Goal: Task Accomplishment & Management: Manage account settings

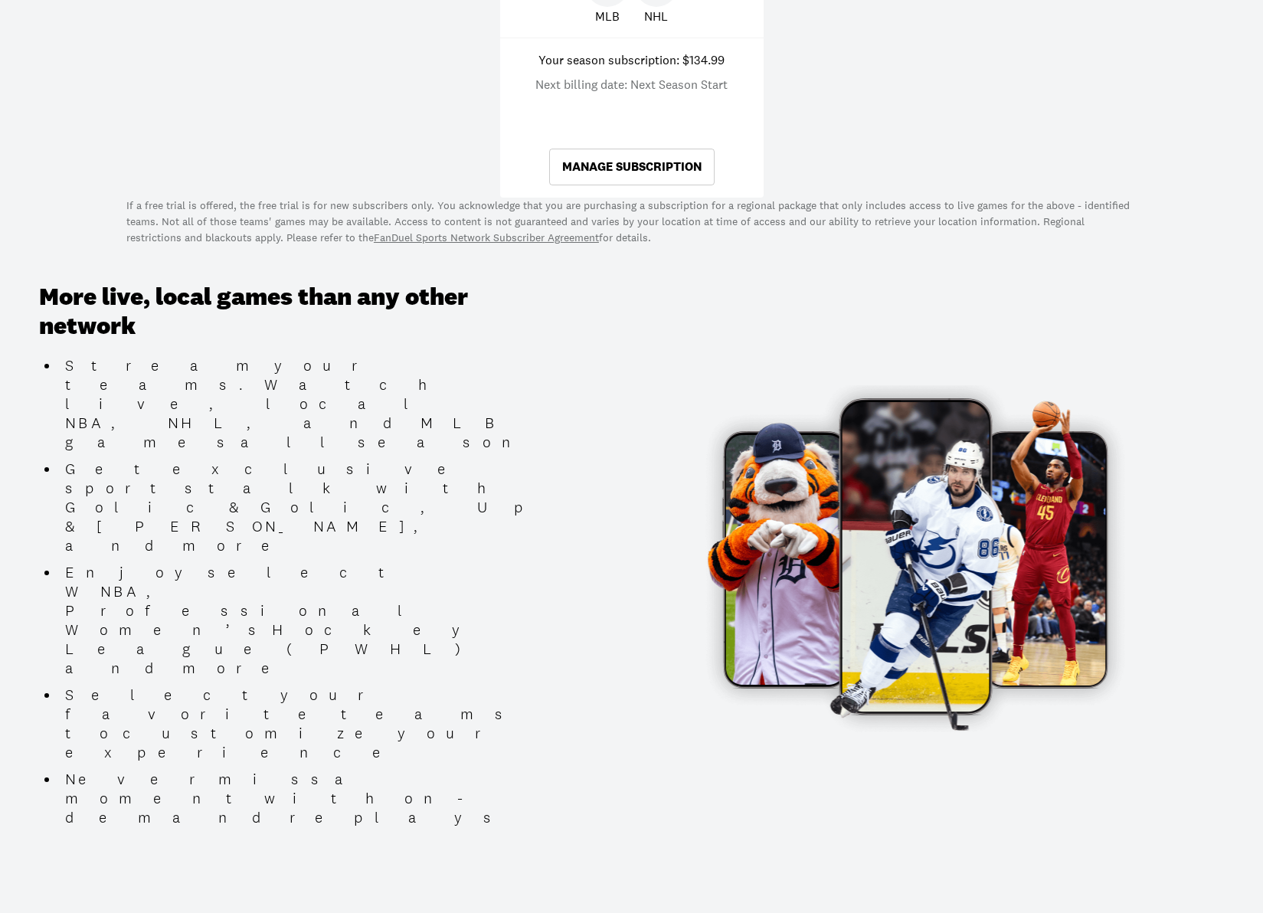
scroll to position [632, 0]
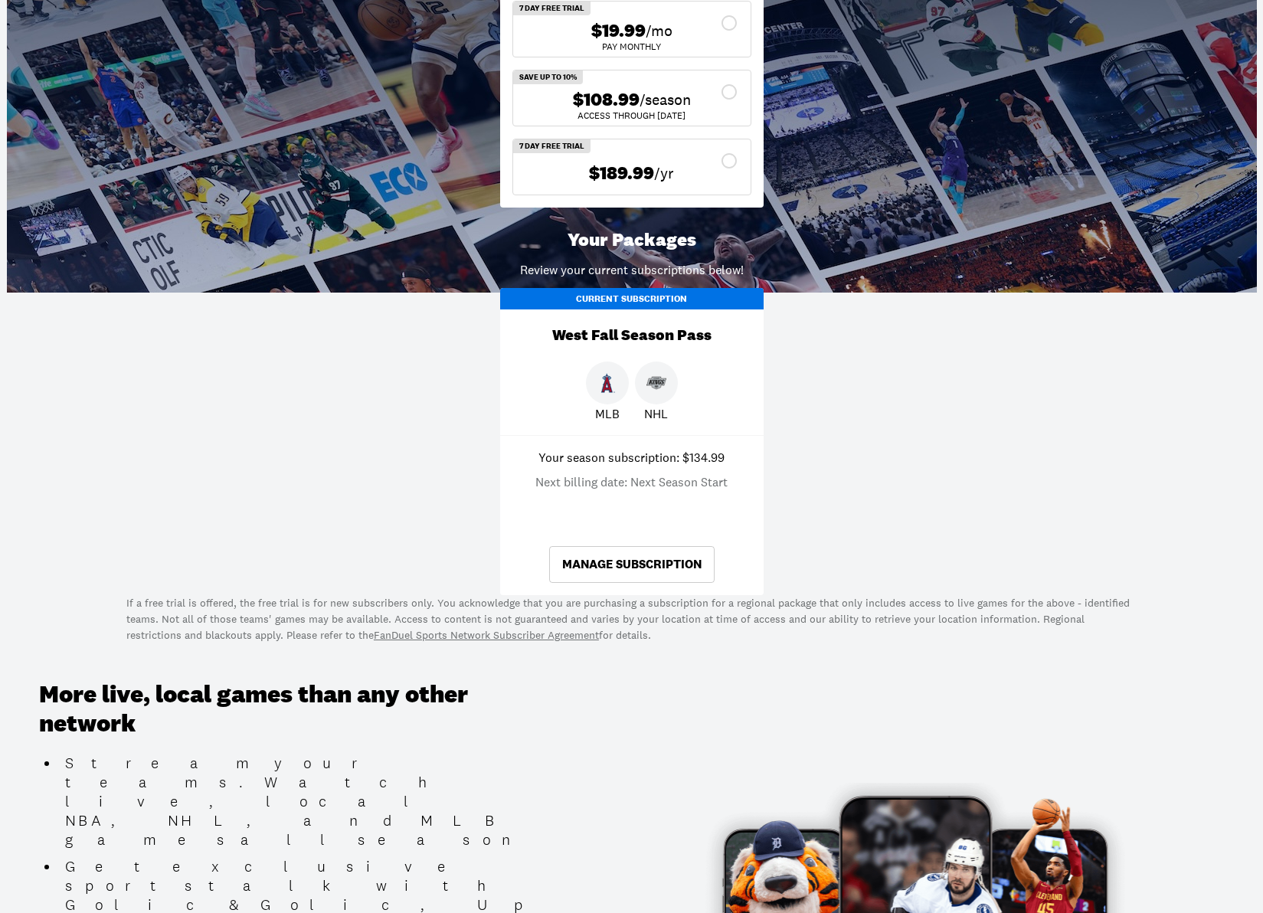
click at [637, 562] on link "Manage Subscription" at bounding box center [631, 564] width 165 height 37
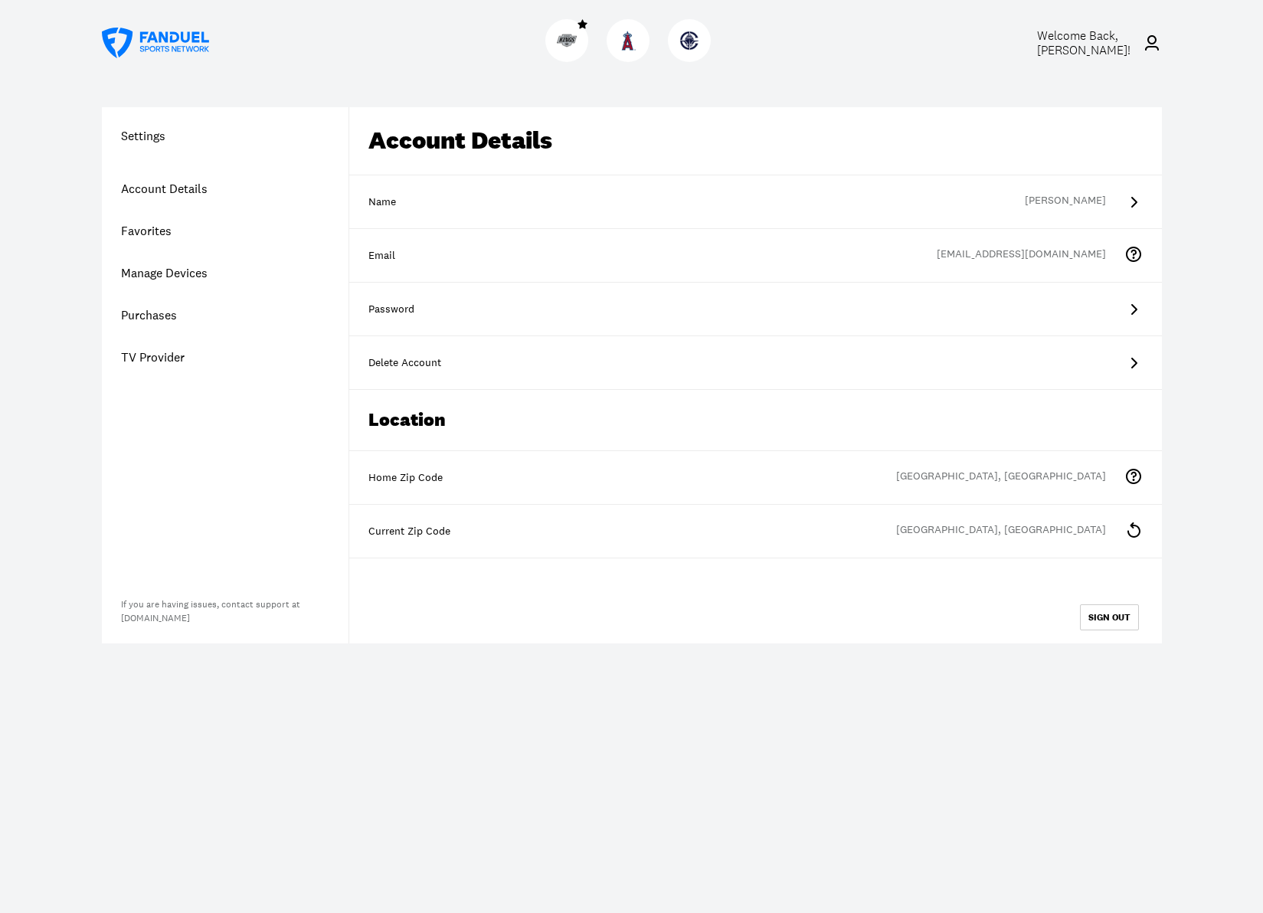
click at [1133, 308] on icon at bounding box center [1133, 309] width 18 height 18
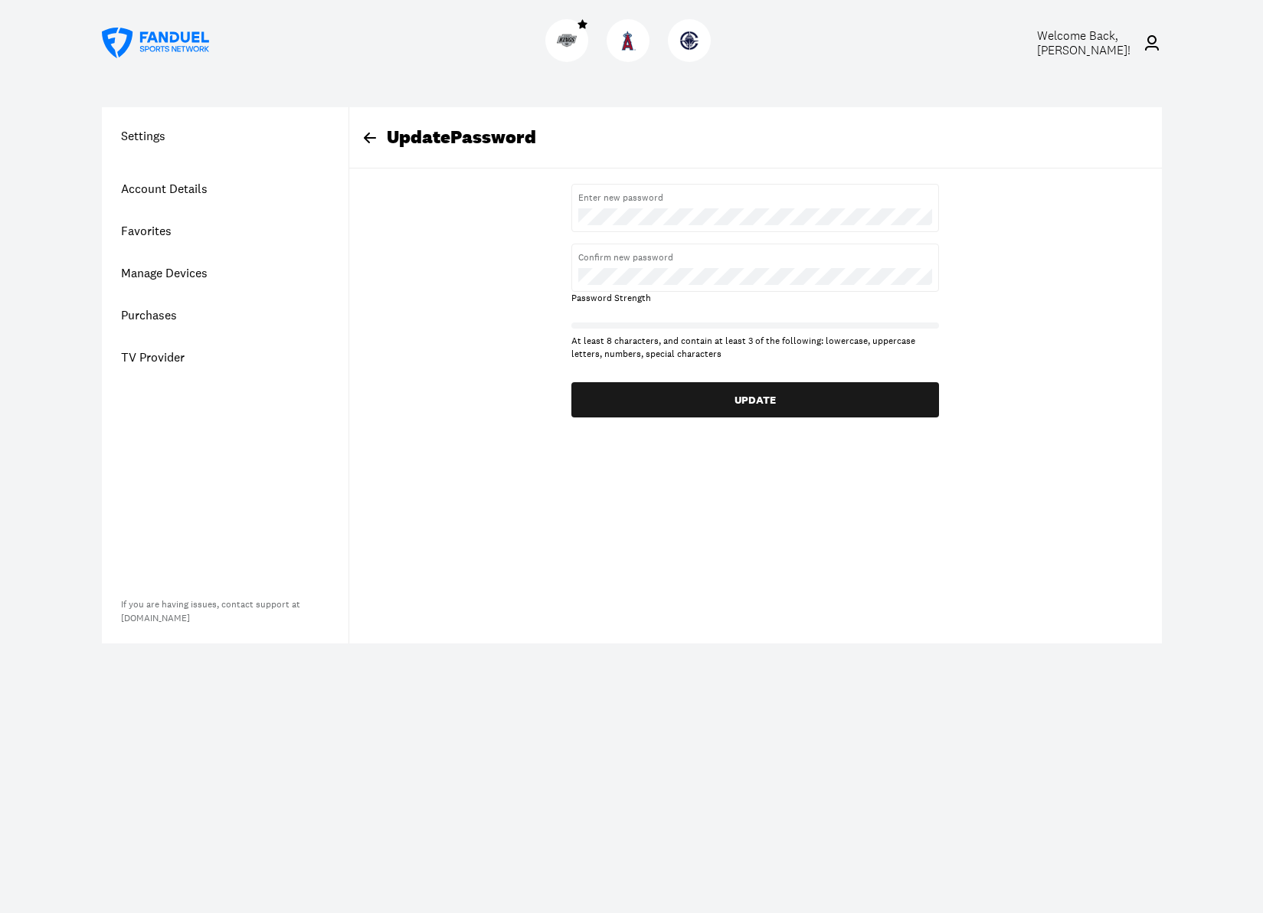
click at [178, 186] on link "Account Details" at bounding box center [225, 189] width 247 height 42
click at [184, 230] on link "Favorites" at bounding box center [225, 231] width 247 height 42
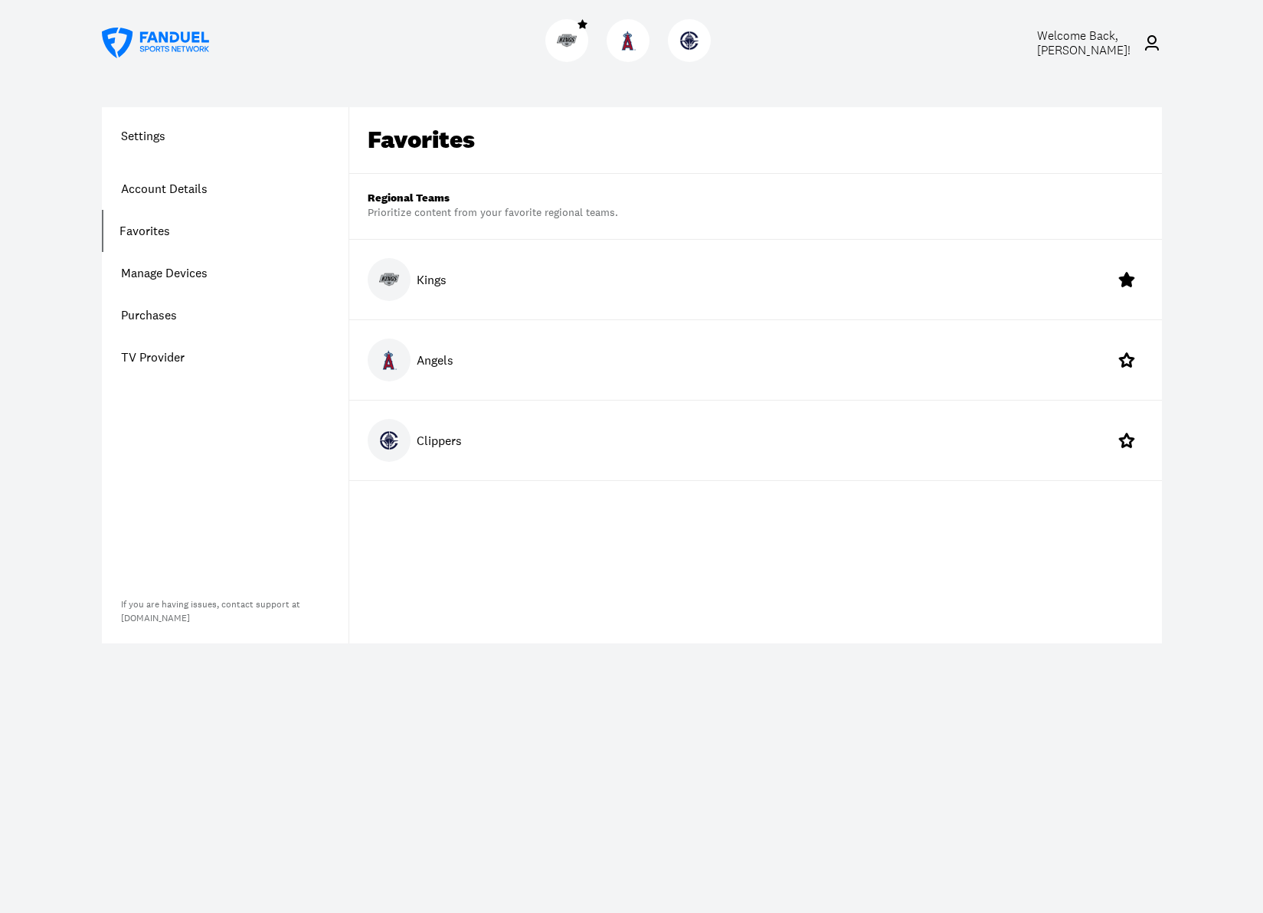
click at [158, 354] on link "TV Provider" at bounding box center [225, 357] width 247 height 42
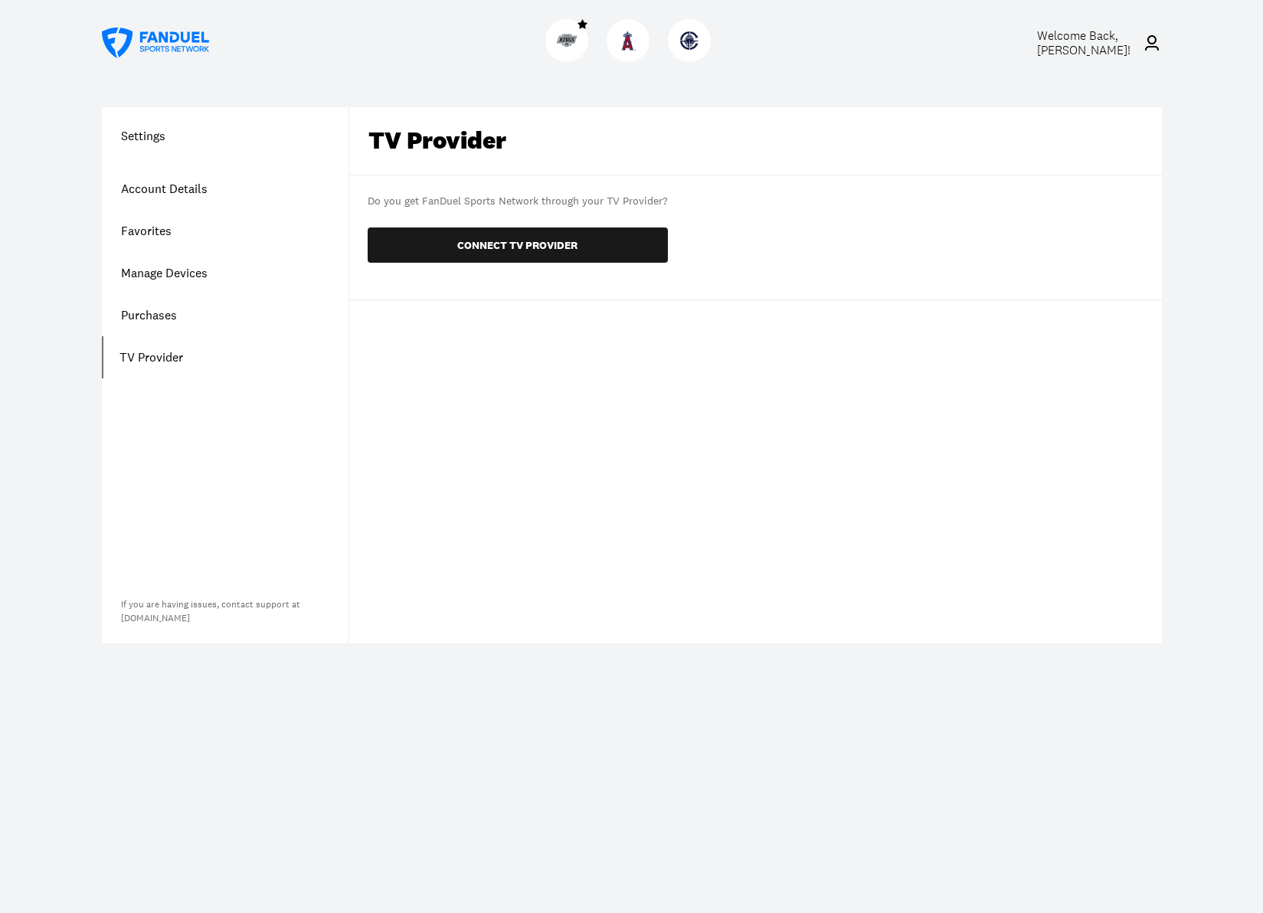
click at [175, 309] on link "Purchases" at bounding box center [225, 315] width 247 height 42
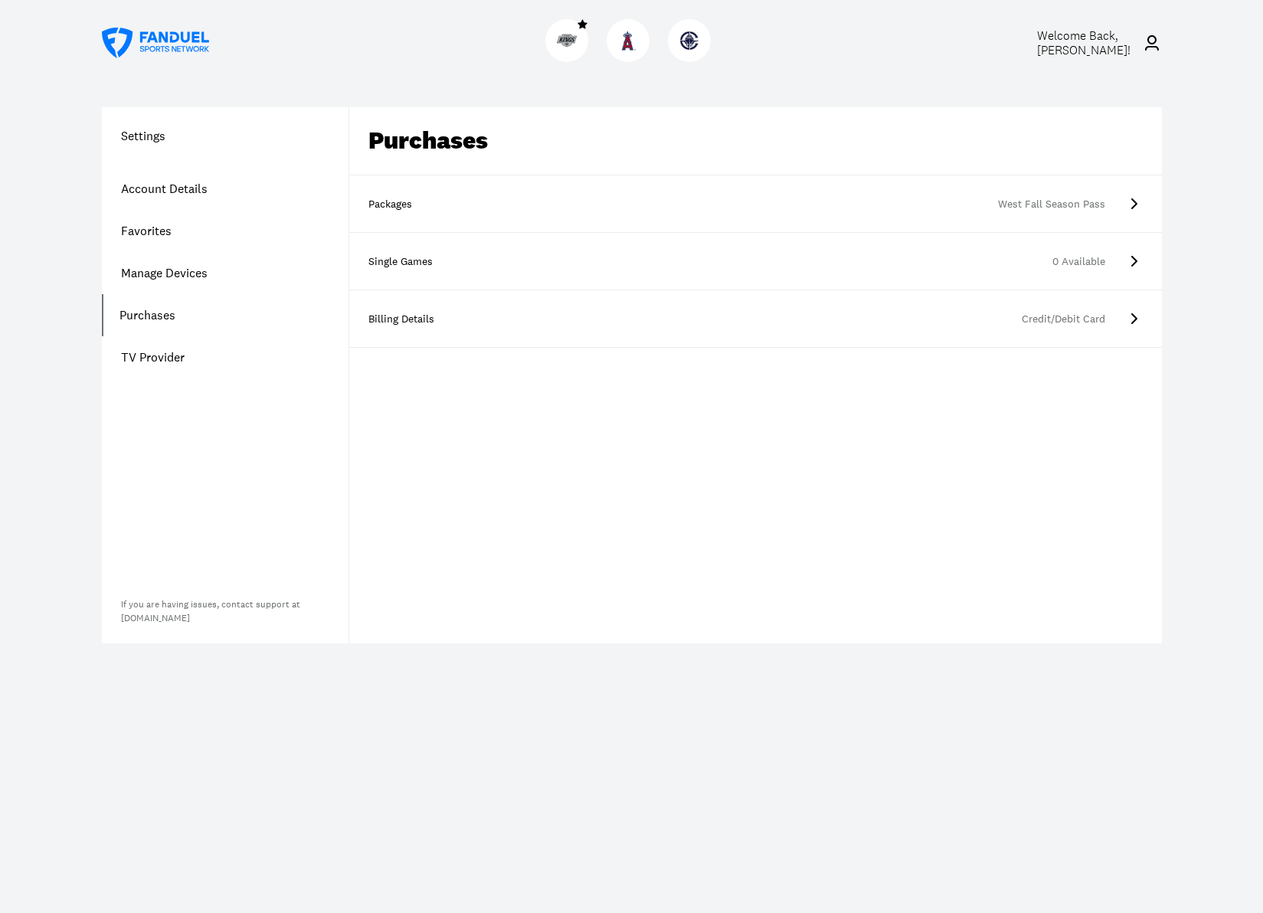
click at [1133, 317] on icon at bounding box center [1134, 318] width 6 height 11
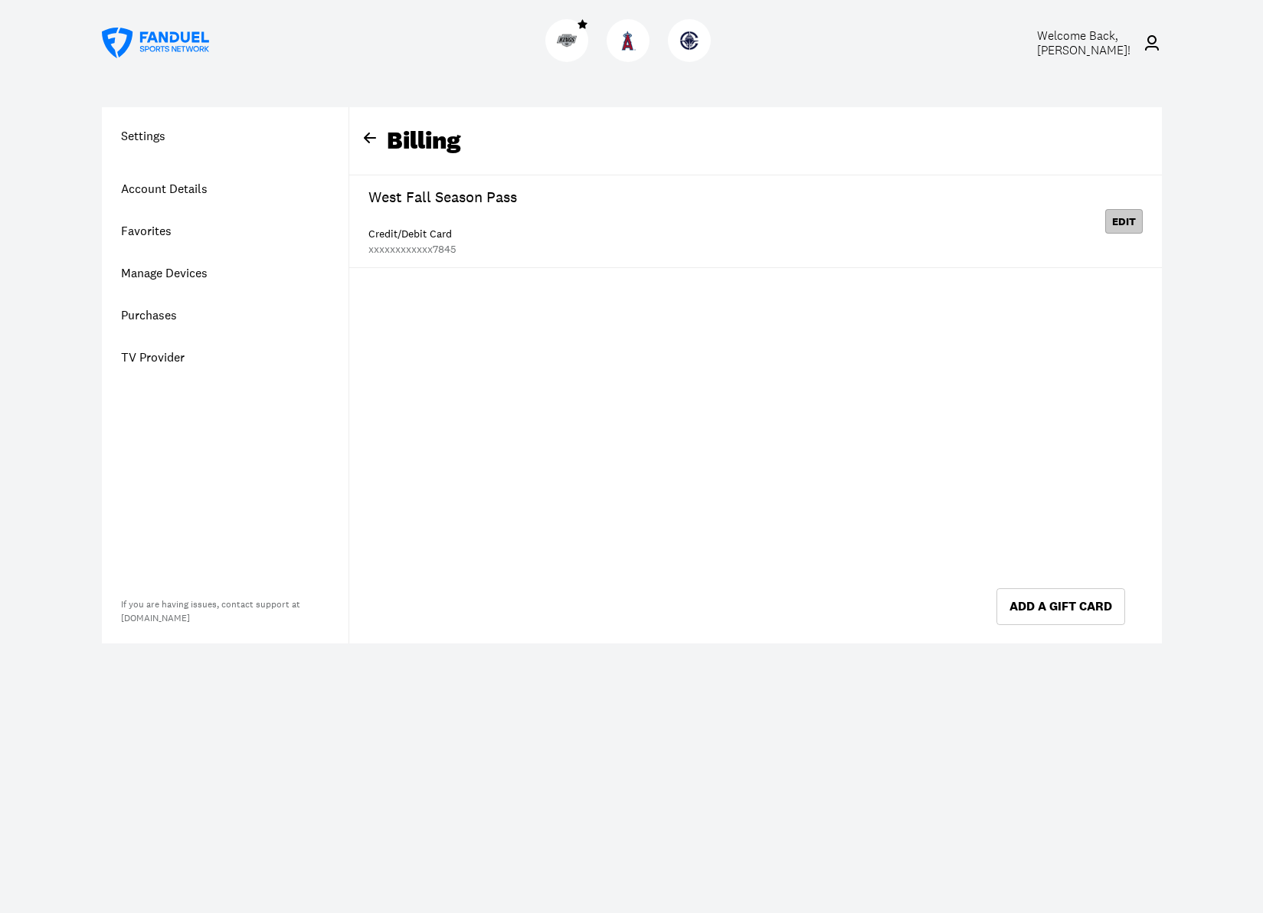
click at [1127, 221] on button "Edit" at bounding box center [1124, 221] width 38 height 25
click at [168, 309] on link "Purchases" at bounding box center [225, 315] width 247 height 42
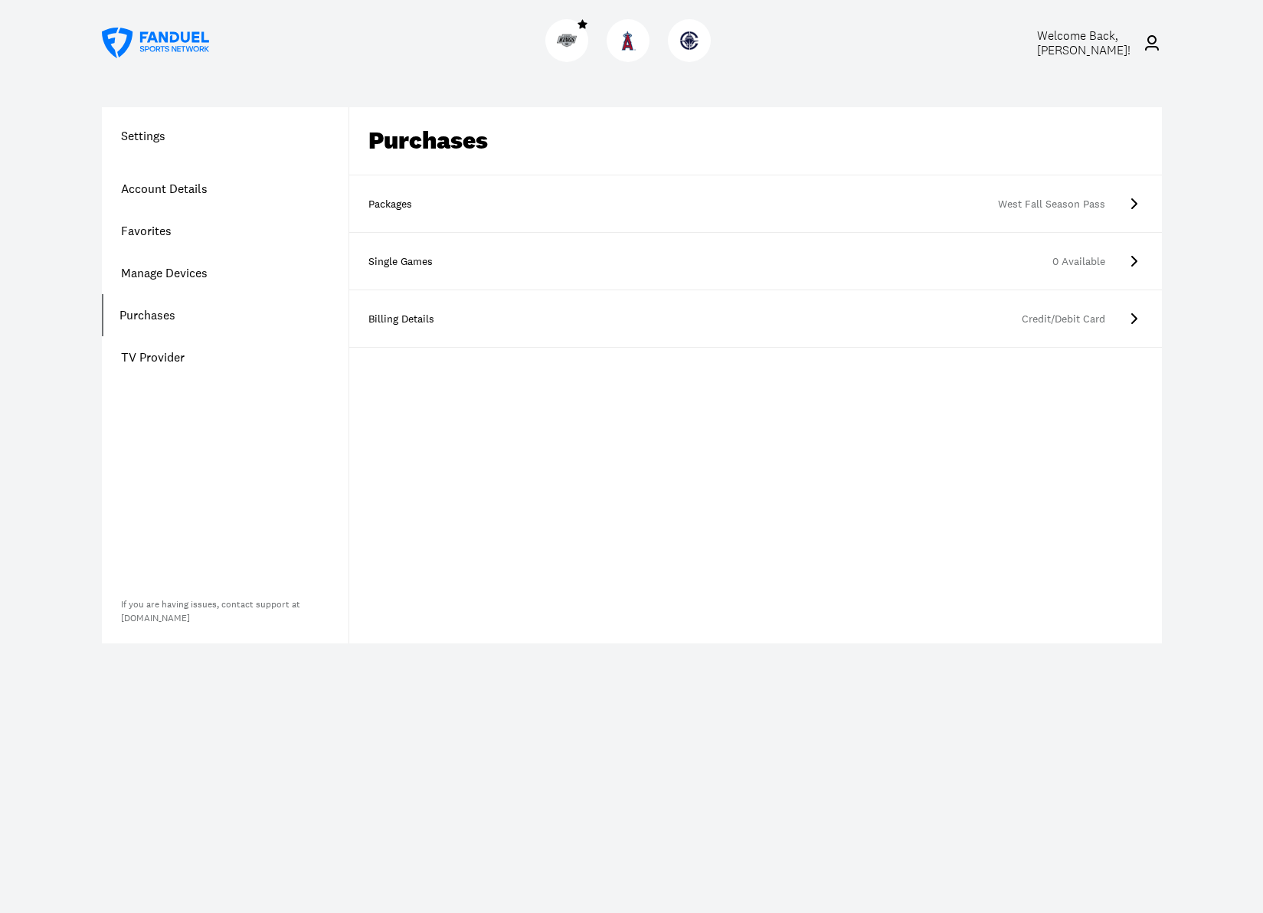
click at [1132, 199] on icon at bounding box center [1133, 203] width 18 height 18
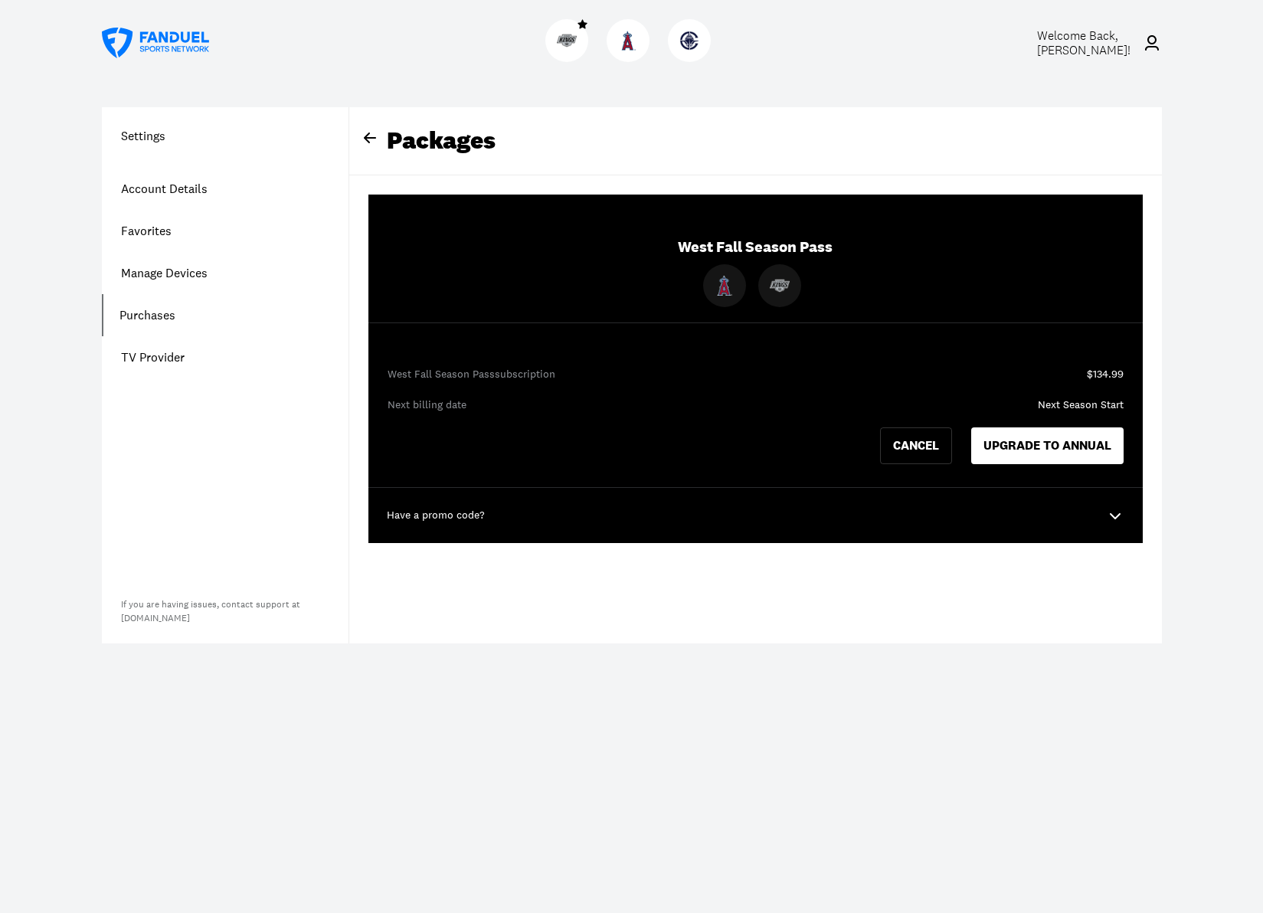
click at [1112, 514] on icon at bounding box center [1115, 515] width 18 height 18
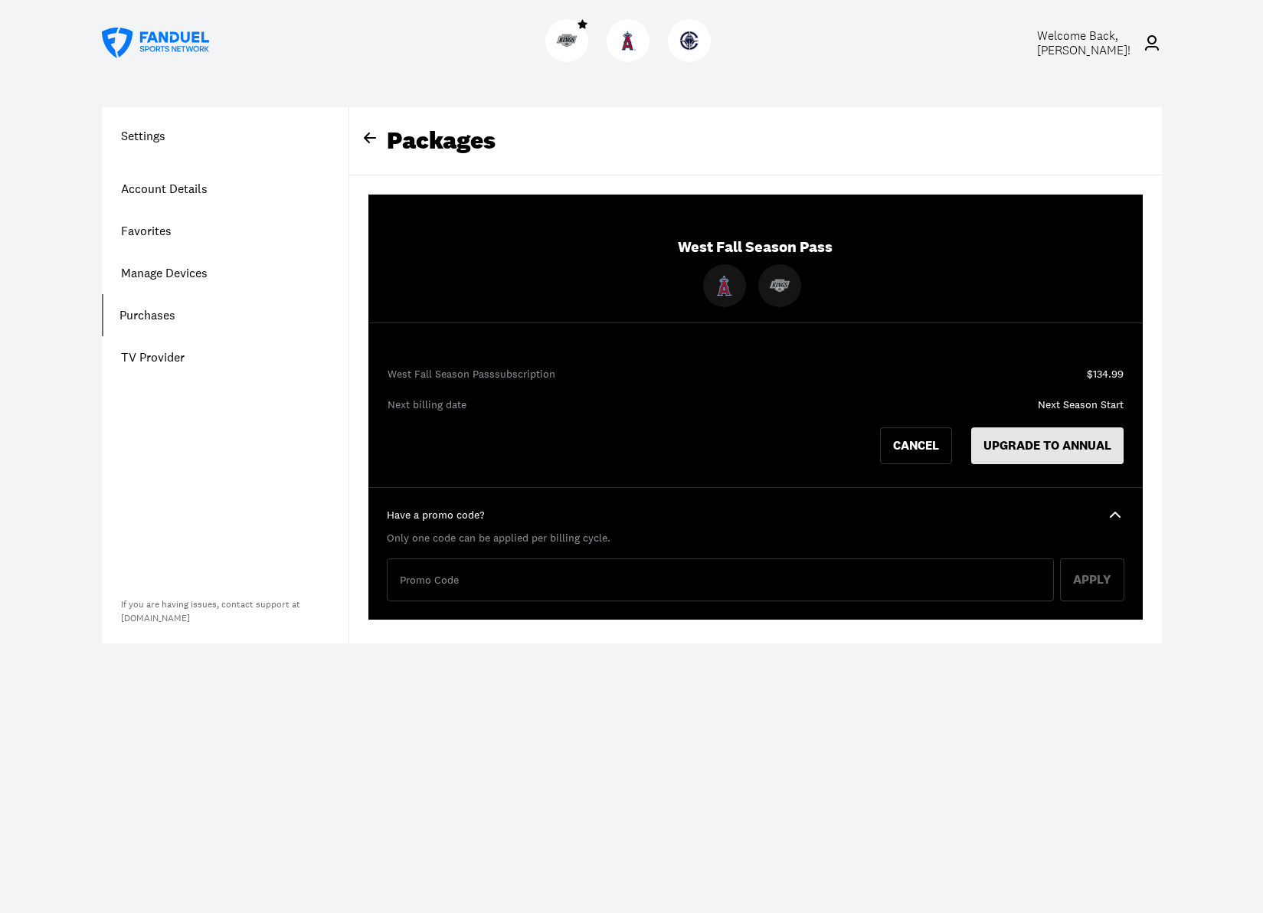
click at [1079, 446] on button "UPGRADE TO ANNUAL" at bounding box center [1047, 445] width 152 height 37
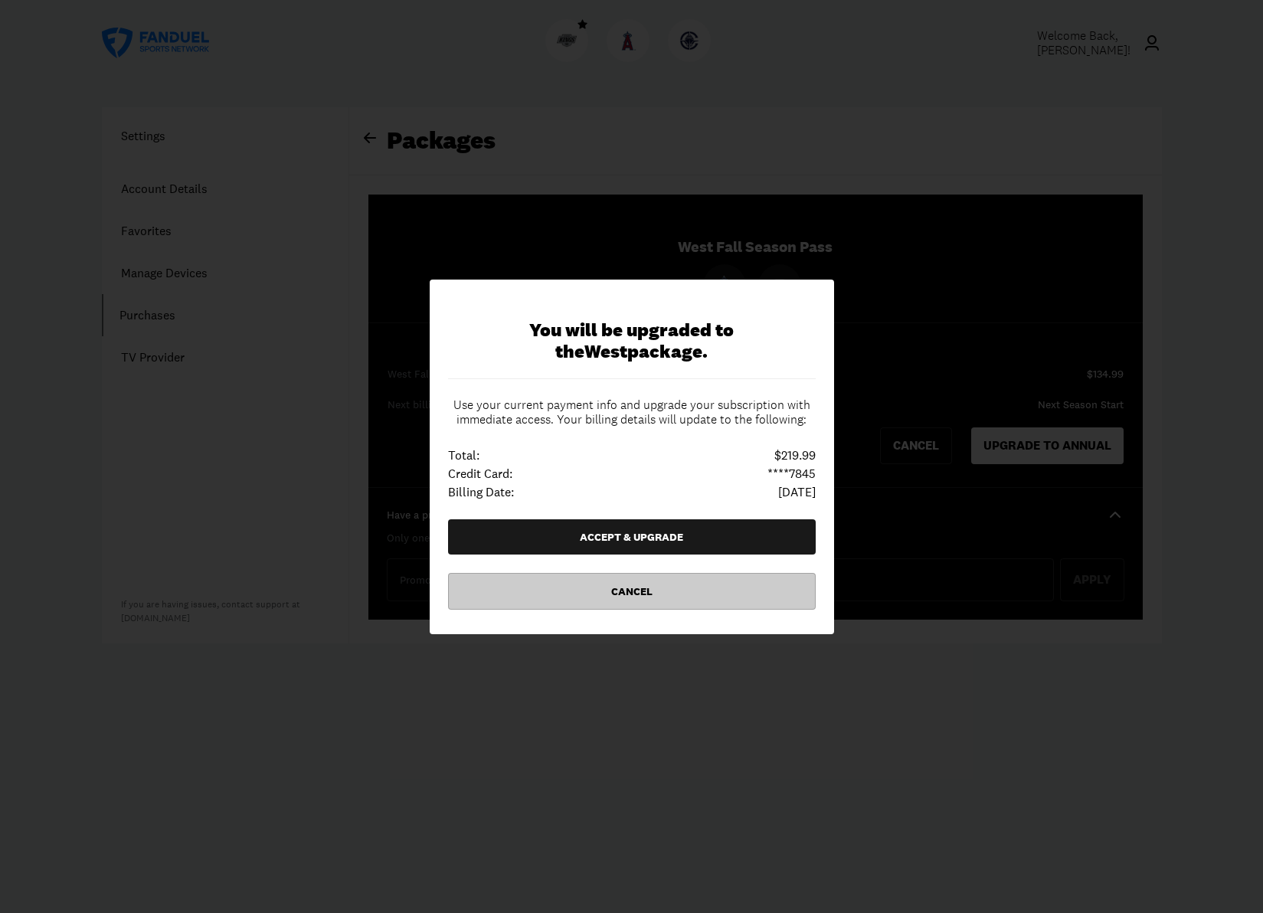
click at [653, 589] on button "Cancel" at bounding box center [632, 591] width 368 height 37
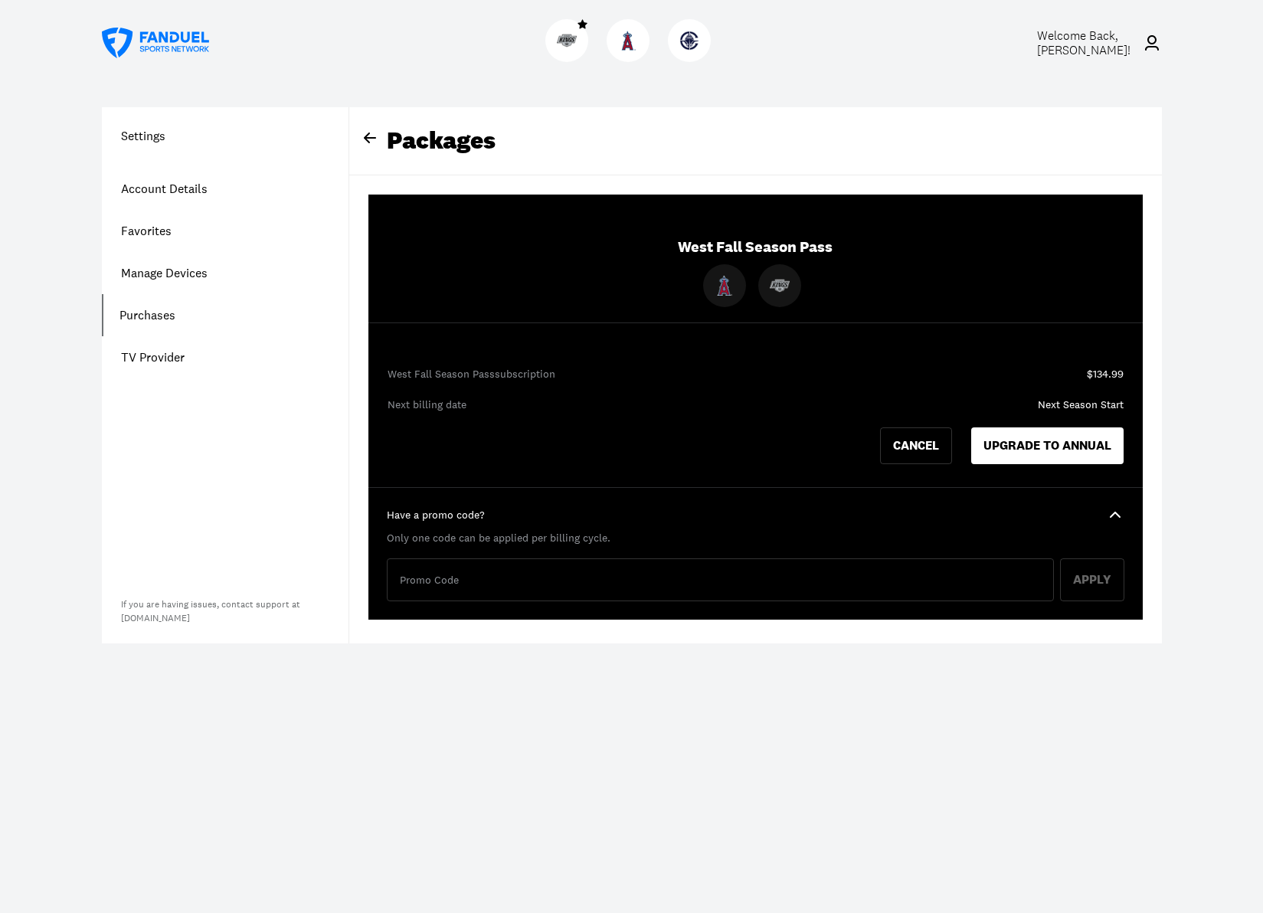
click at [362, 133] on icon at bounding box center [370, 138] width 18 height 18
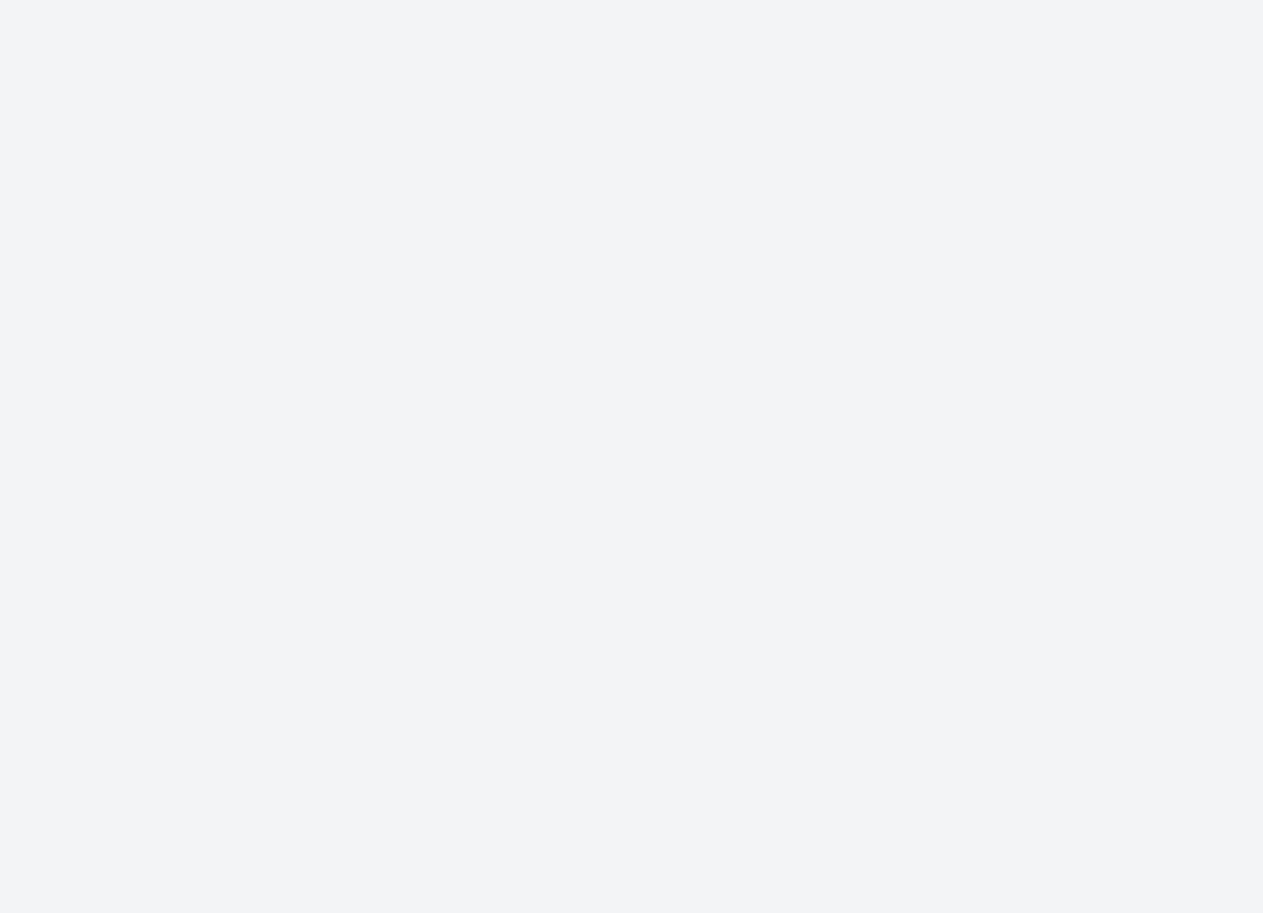
scroll to position [1403, 0]
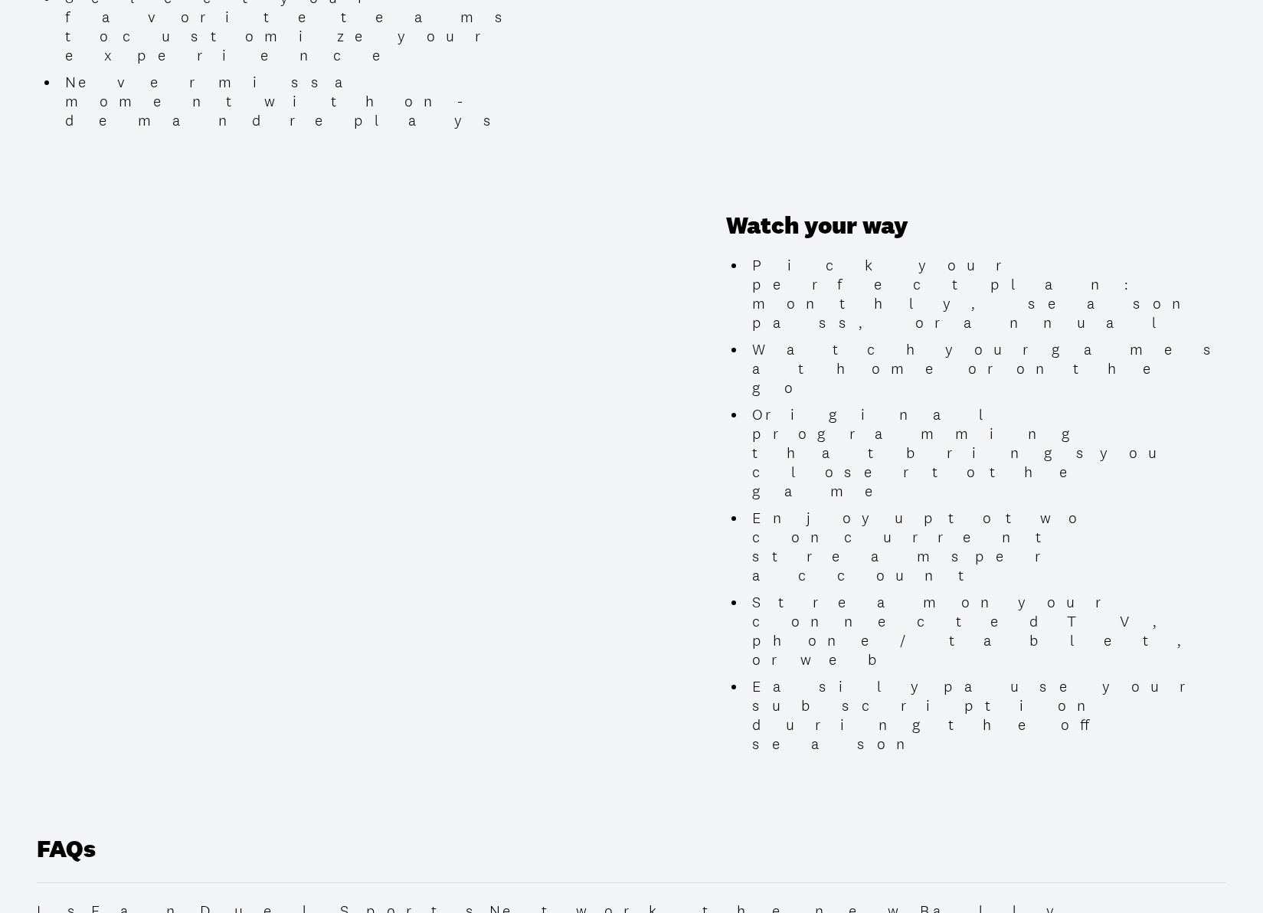
scroll to position [2096, 0]
